Goal: Information Seeking & Learning: Learn about a topic

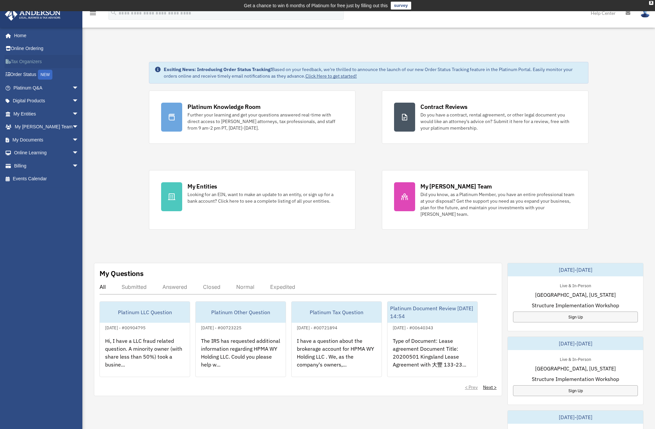
click at [35, 61] on link "Tax Organizers" at bounding box center [47, 61] width 84 height 13
click at [651, 3] on div "X" at bounding box center [651, 3] width 4 height 4
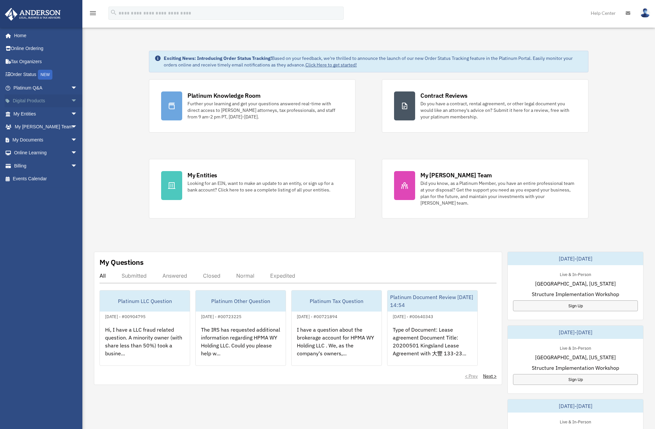
click at [71, 99] on span "arrow_drop_down" at bounding box center [77, 102] width 13 height 14
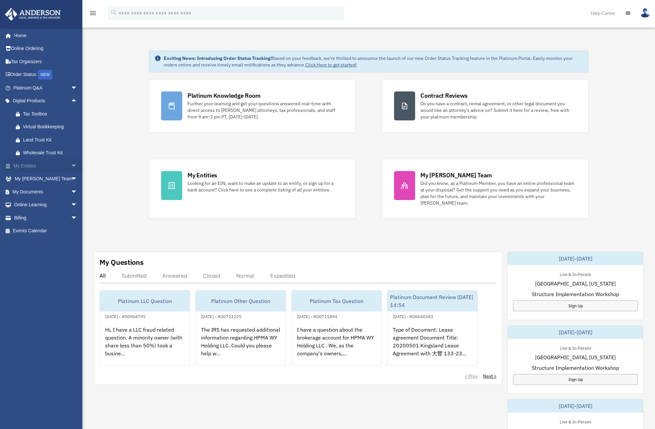
click at [71, 166] on span "arrow_drop_down" at bounding box center [77, 166] width 13 height 14
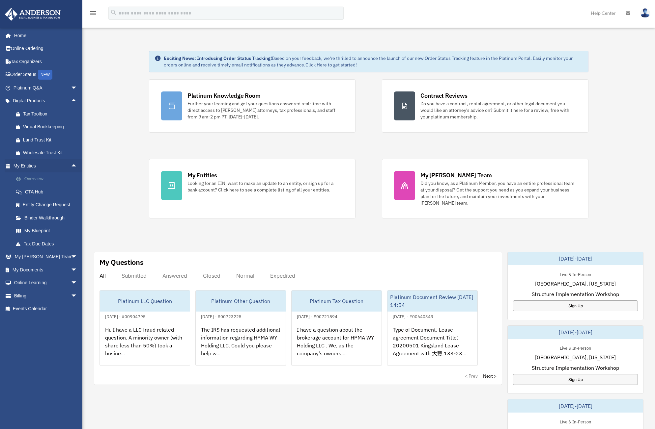
click at [38, 178] on link "Overview" at bounding box center [48, 179] width 78 height 13
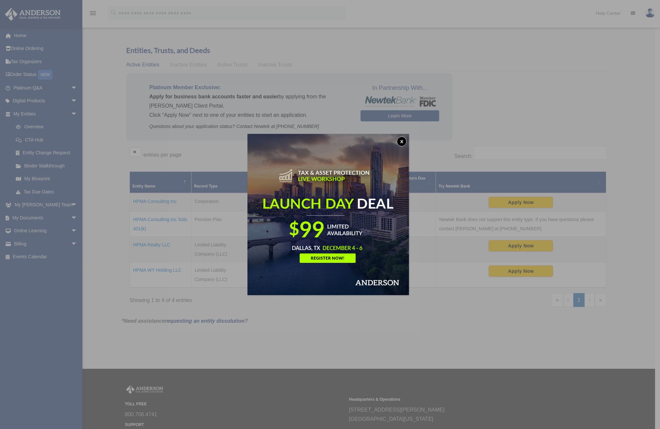
click at [402, 139] on button "x" at bounding box center [402, 142] width 10 height 10
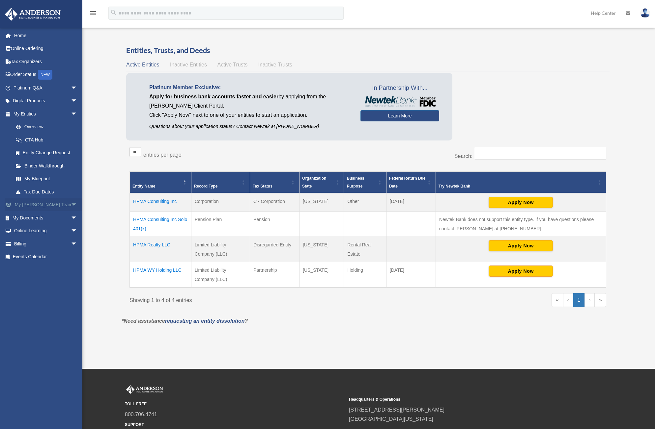
click at [71, 203] on span "arrow_drop_down" at bounding box center [77, 206] width 13 height 14
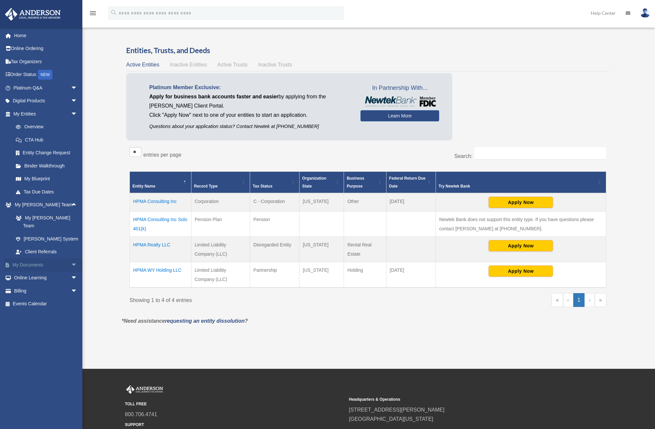
click at [71, 259] on span "arrow_drop_down" at bounding box center [77, 266] width 13 height 14
click at [71, 324] on span "arrow_drop_down" at bounding box center [77, 331] width 13 height 14
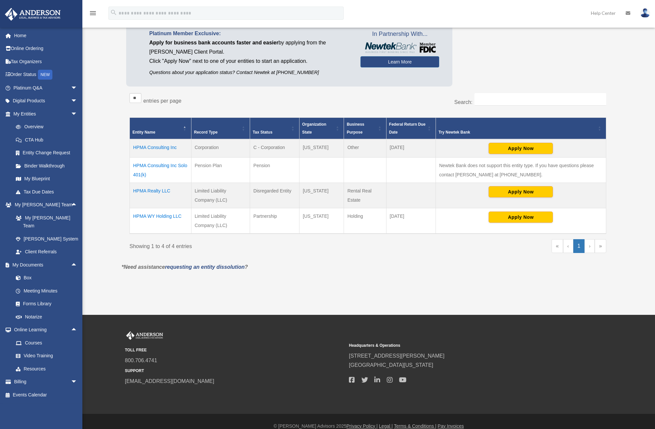
scroll to position [63, 0]
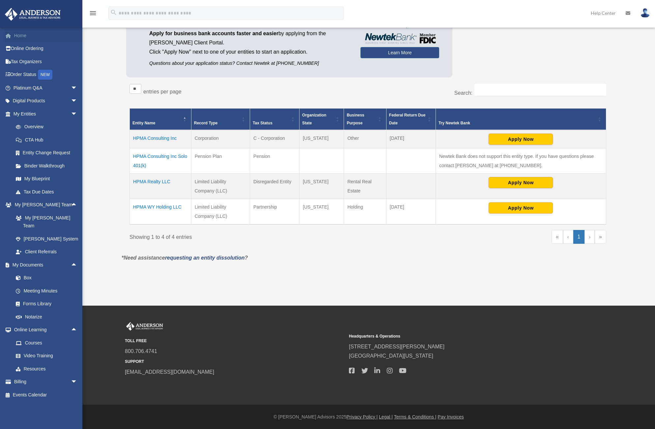
click at [19, 35] on link "Home" at bounding box center [46, 35] width 83 height 13
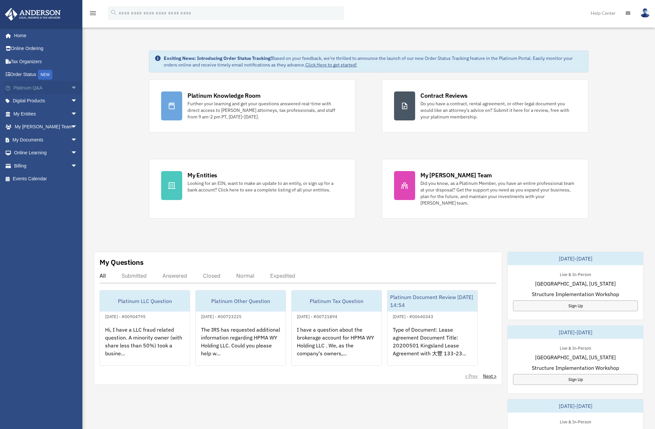
click at [71, 87] on span "arrow_drop_down" at bounding box center [77, 88] width 13 height 14
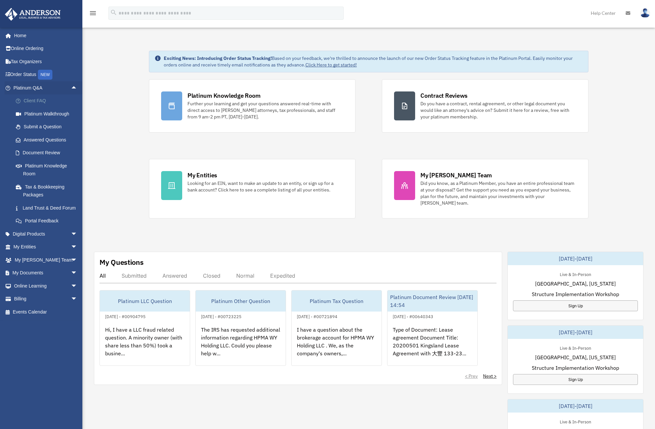
click at [59, 101] on link "Client FAQ" at bounding box center [48, 101] width 78 height 13
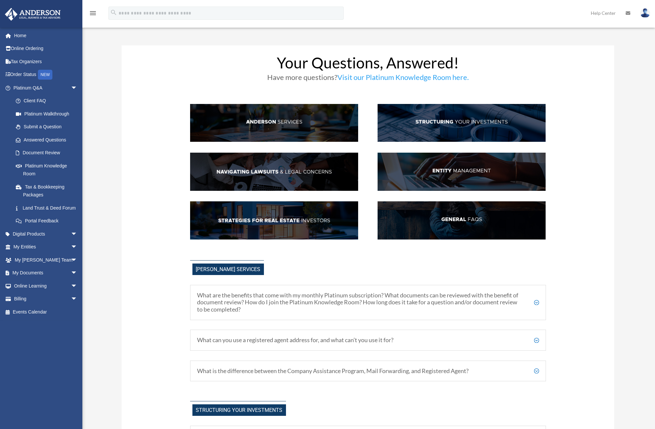
click at [245, 118] on img at bounding box center [274, 123] width 168 height 38
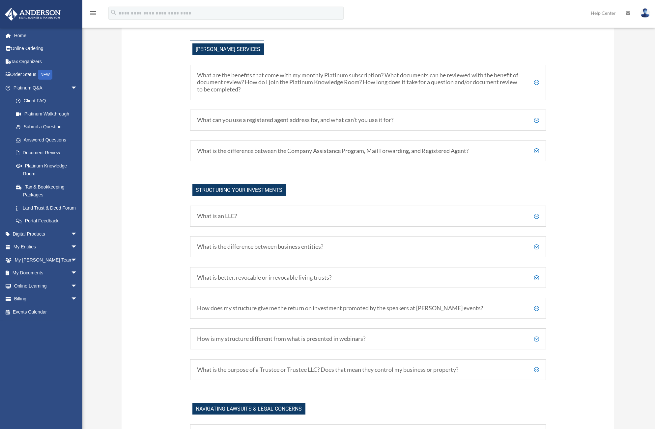
scroll to position [221, 0]
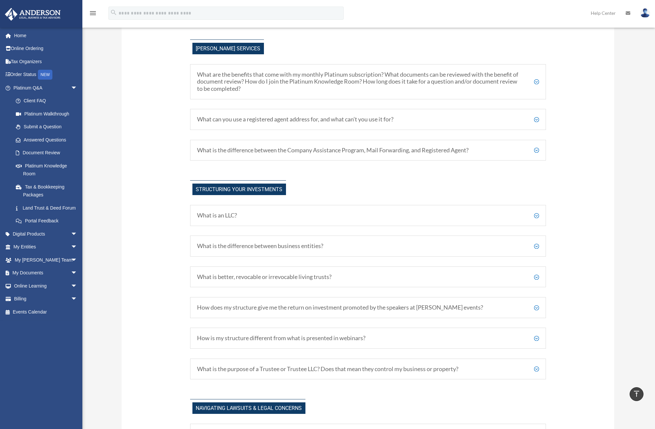
click at [534, 79] on h5 "What are the benefits that come with my monthly Platinum subscription? What doc…" at bounding box center [368, 81] width 342 height 21
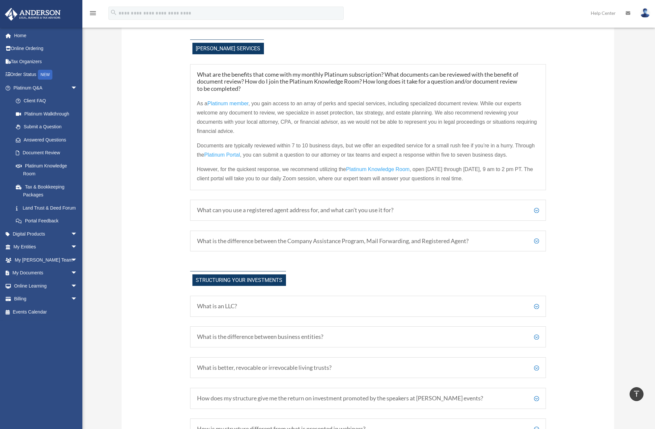
click at [338, 211] on h5 "What can you use a registered agent address for, and what can’t you use it for?" at bounding box center [368, 210] width 342 height 7
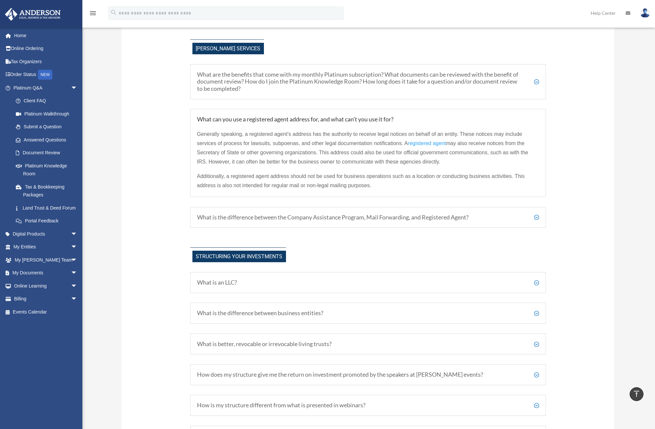
click at [351, 221] on div "What is the difference between the Company Assistance Program, Mail Forwarding,…" at bounding box center [368, 217] width 356 height 21
click at [533, 217] on h5 "What is the difference between the Company Assistance Program, Mail Forwarding,…" at bounding box center [368, 217] width 342 height 7
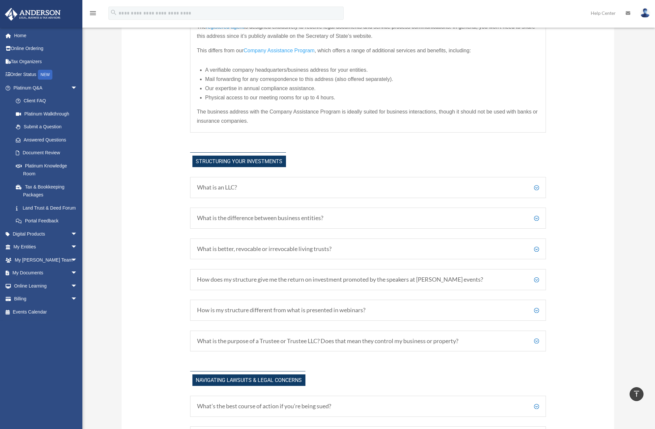
scroll to position [386, 0]
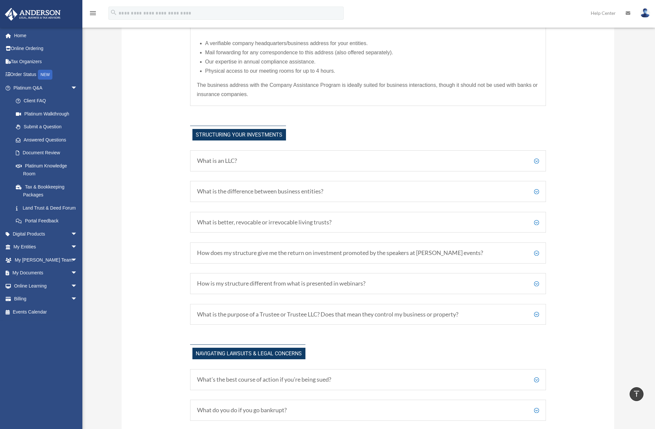
click at [535, 163] on h5 "What is an LLC?" at bounding box center [368, 160] width 342 height 7
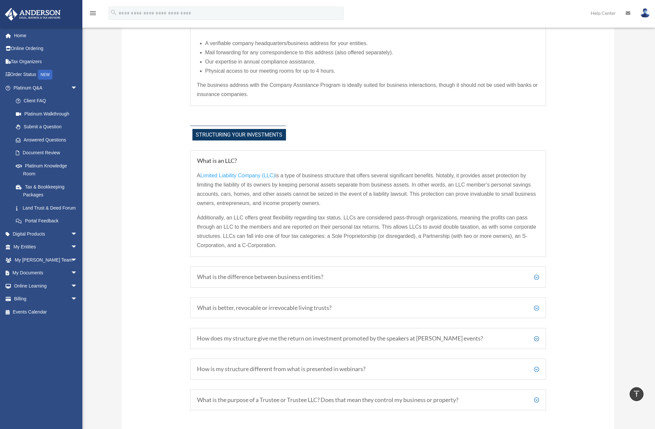
click at [356, 276] on h5 "What is the difference between business entities?" at bounding box center [368, 277] width 342 height 7
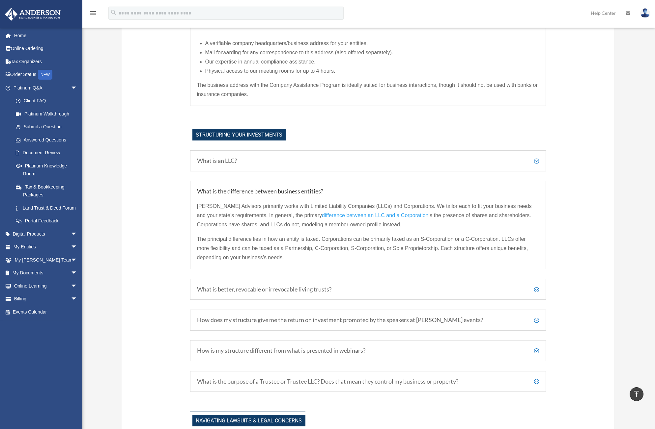
click at [388, 290] on h5 "What is better, revocable or irrevocable living trusts?" at bounding box center [368, 289] width 342 height 7
